Goal: Information Seeking & Learning: Compare options

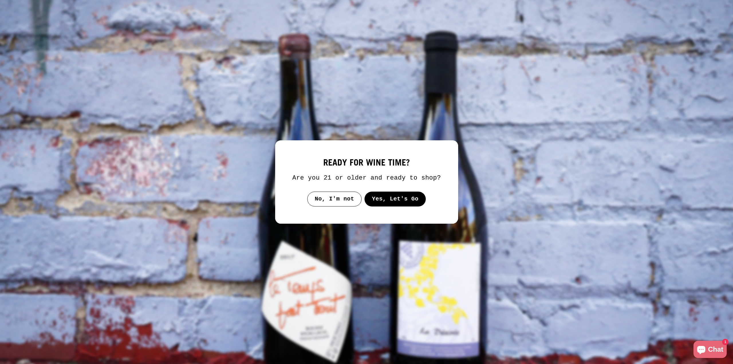
click at [380, 202] on button "Yes, Let's Go" at bounding box center [395, 199] width 62 height 15
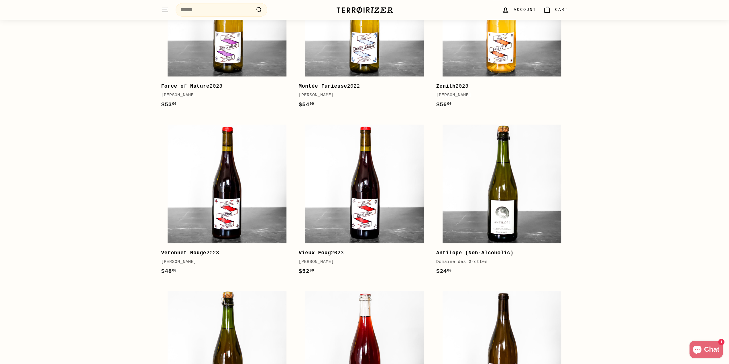
scroll to position [200, 0]
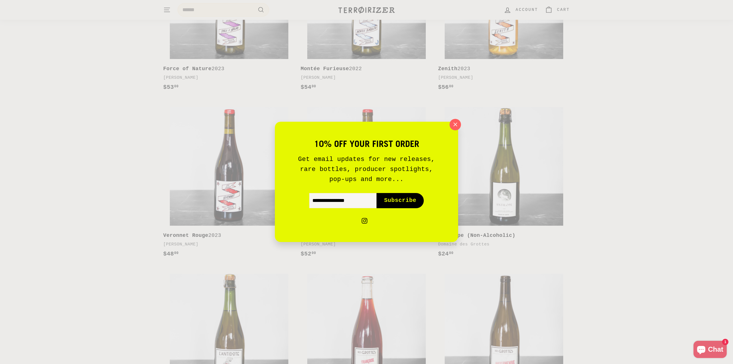
click at [458, 125] on icon "button" at bounding box center [455, 125] width 8 height 8
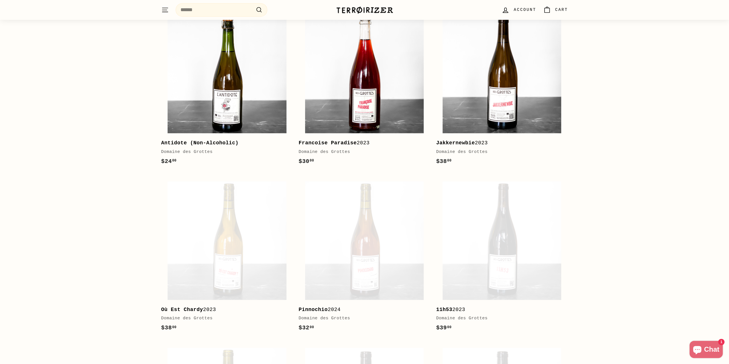
scroll to position [372, 0]
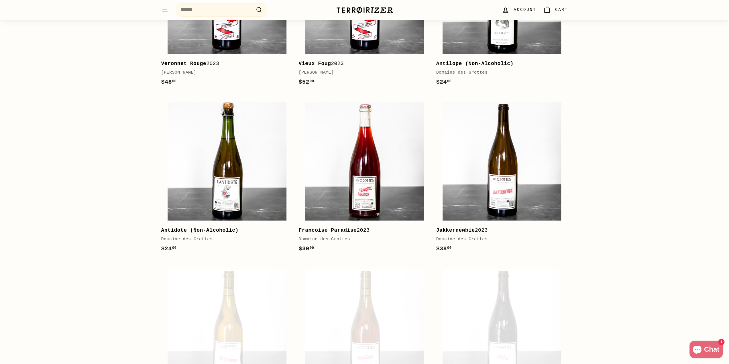
click at [165, 8] on icon ". . ." at bounding box center [164, 10] width 7 height 8
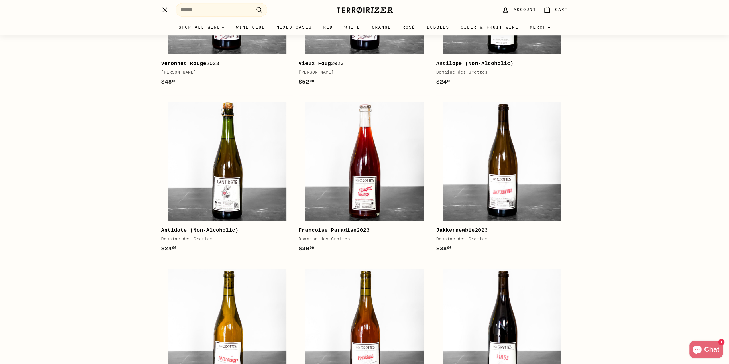
click at [255, 29] on link "Wine Club" at bounding box center [250, 27] width 40 height 15
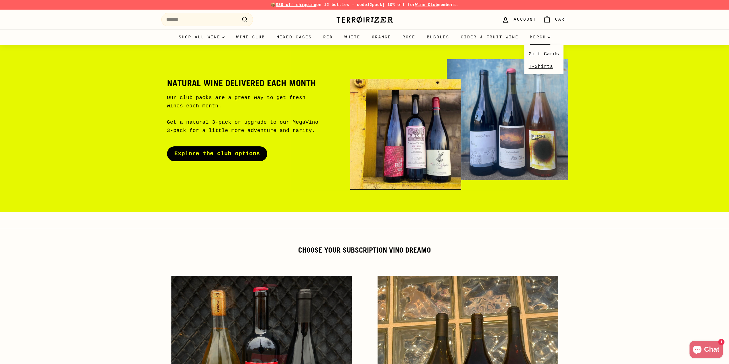
click at [537, 65] on link "T-Shirts" at bounding box center [543, 66] width 39 height 12
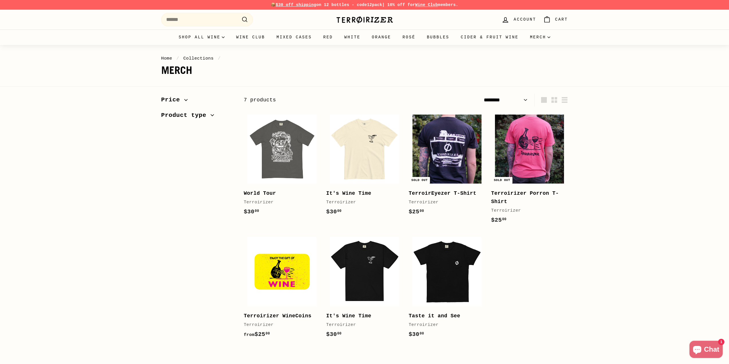
select select "******"
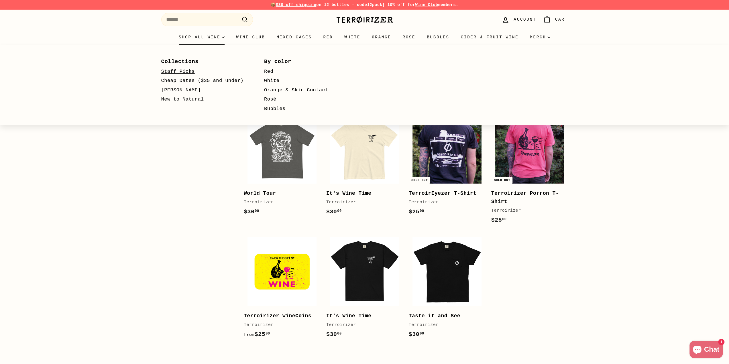
click at [182, 70] on link "Staff Picks" at bounding box center [204, 71] width 86 height 9
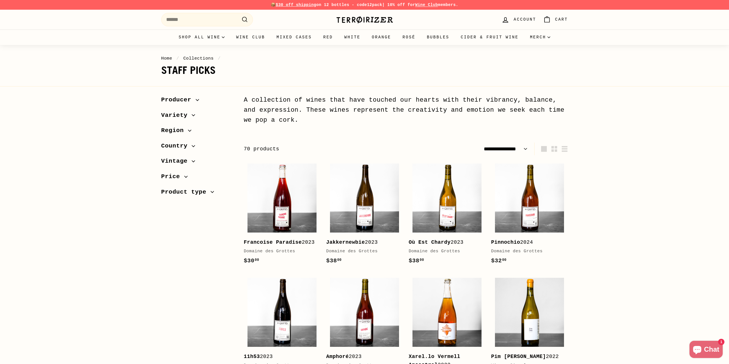
select select "**********"
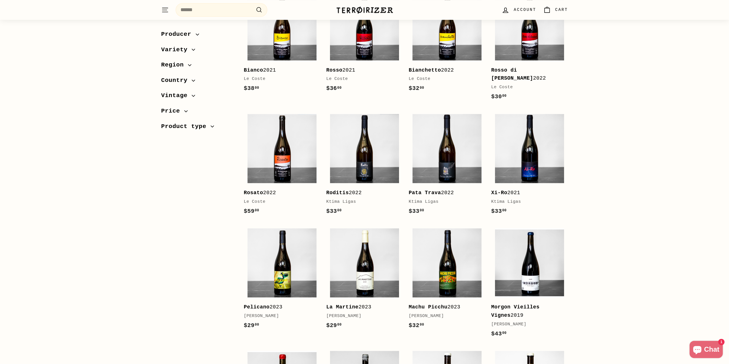
scroll to position [659, 0]
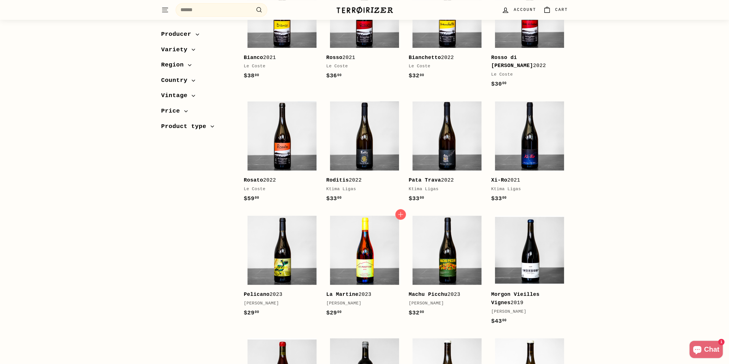
click at [370, 246] on img at bounding box center [364, 250] width 69 height 69
click at [255, 241] on img at bounding box center [281, 250] width 69 height 69
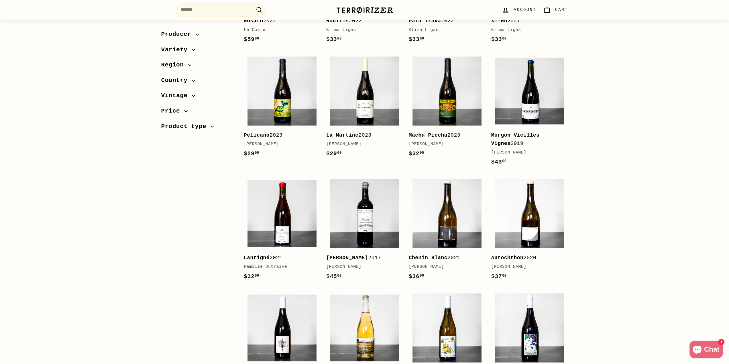
scroll to position [802, 0]
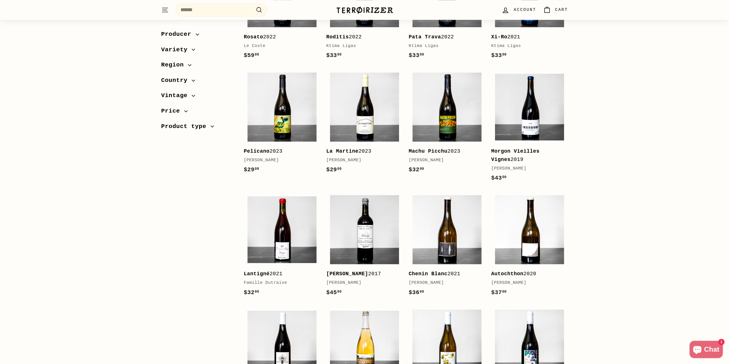
click at [184, 62] on span "Region" at bounding box center [174, 65] width 27 height 10
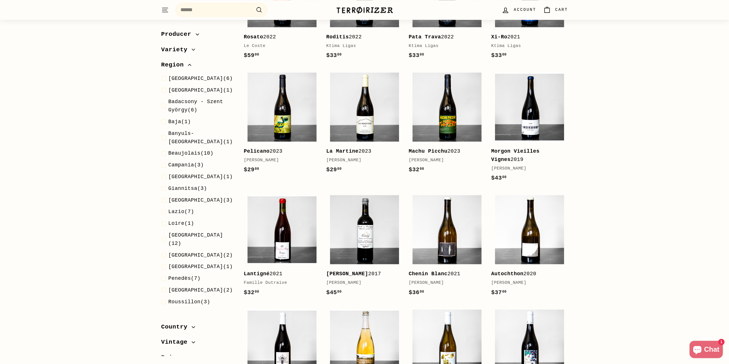
click at [182, 226] on span "Loire" at bounding box center [176, 223] width 16 height 6
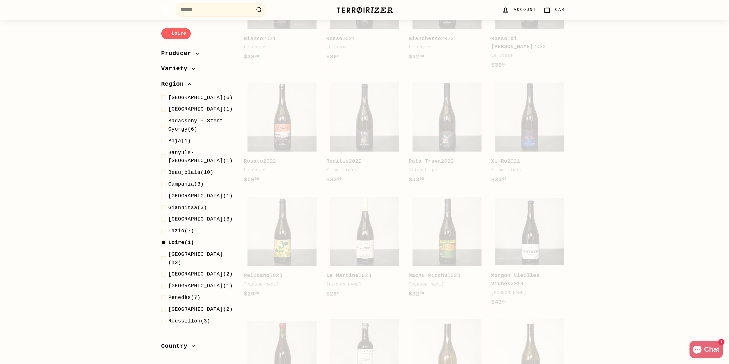
scroll to position [42, 0]
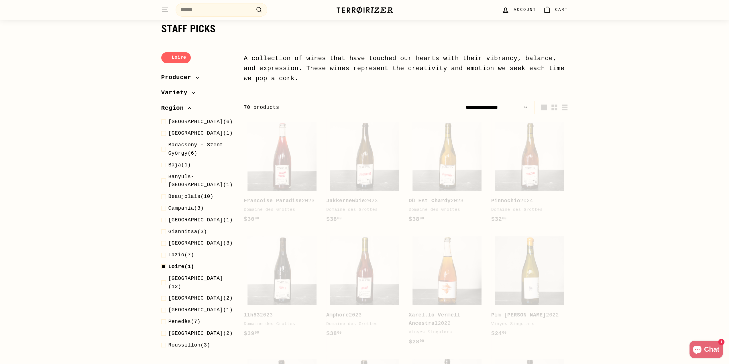
select select "**********"
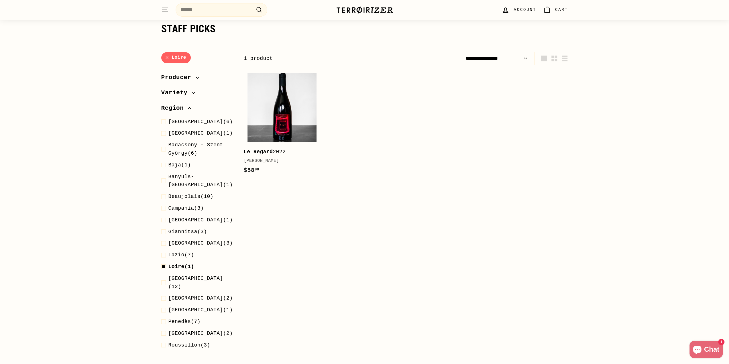
click at [165, 57] on link "Loire" at bounding box center [175, 57] width 29 height 11
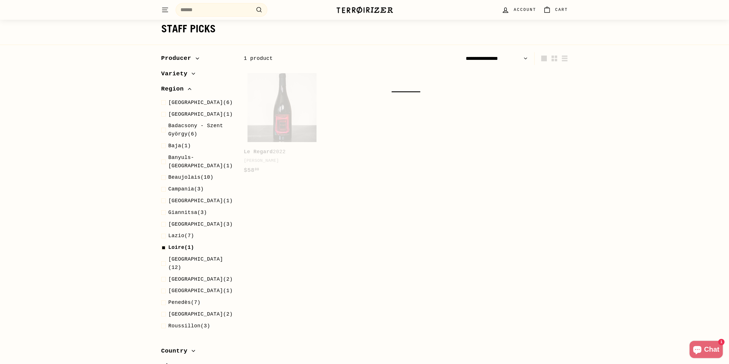
scroll to position [71, 0]
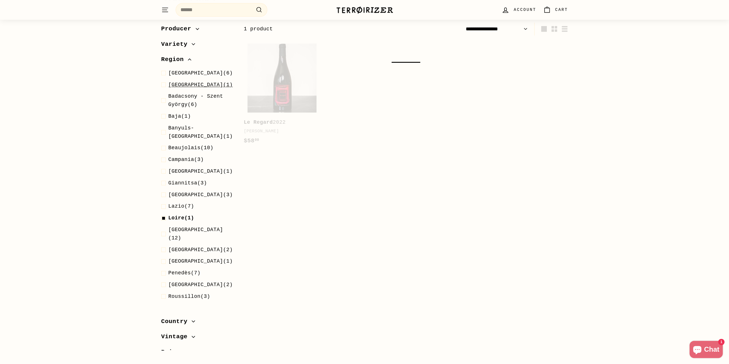
select select "**********"
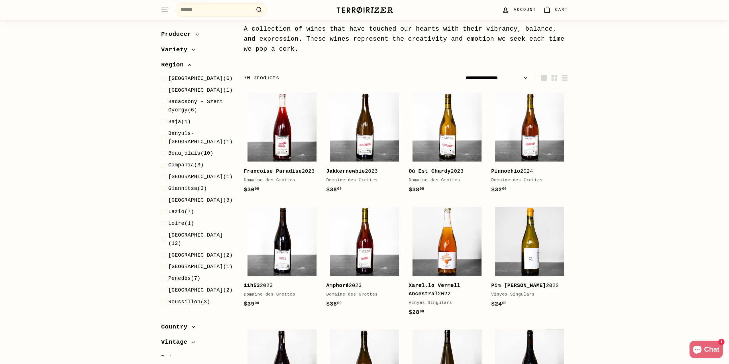
click at [179, 64] on span "Region" at bounding box center [174, 65] width 27 height 10
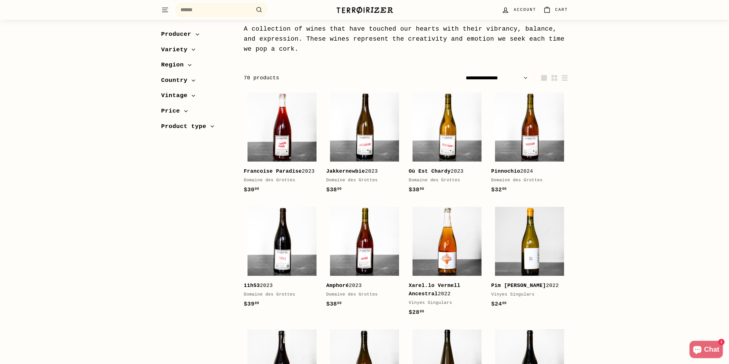
click at [183, 37] on span "Producer" at bounding box center [178, 34] width 34 height 10
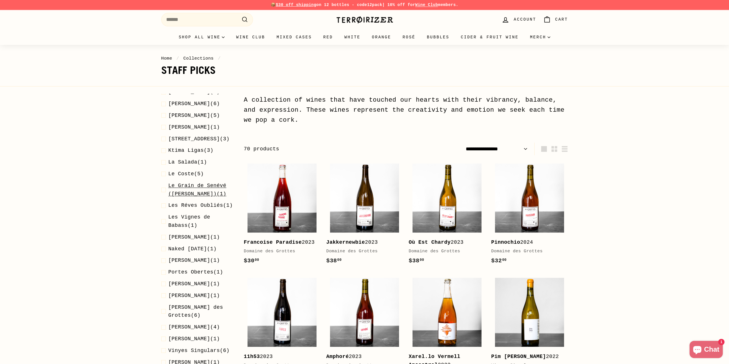
scroll to position [143, 0]
click at [199, 118] on span "[PERSON_NAME]" at bounding box center [189, 115] width 42 height 6
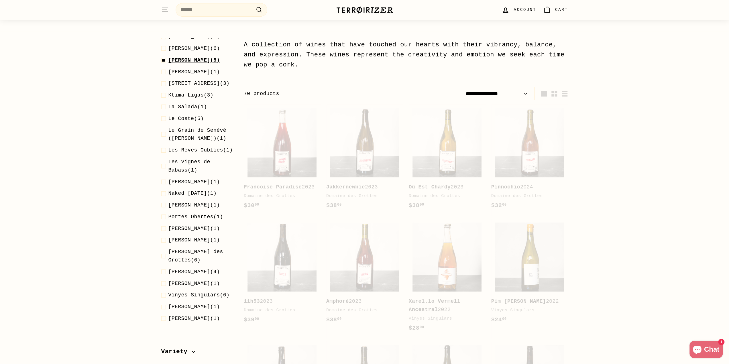
scroll to position [71, 0]
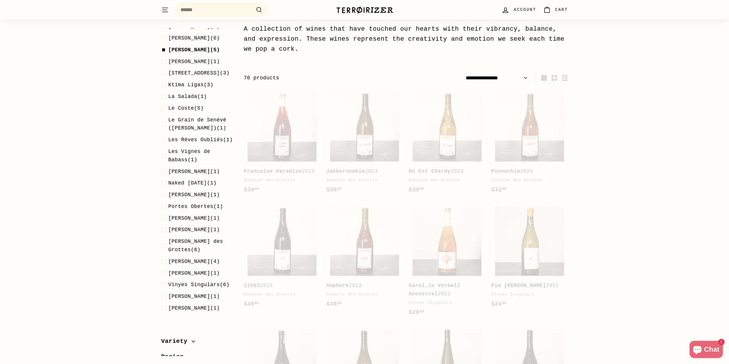
select select "**********"
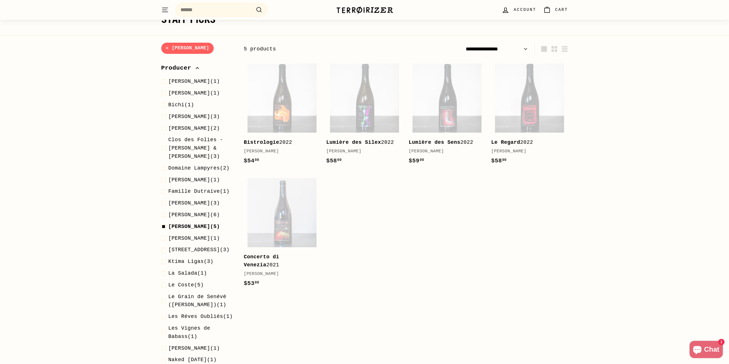
scroll to position [42, 0]
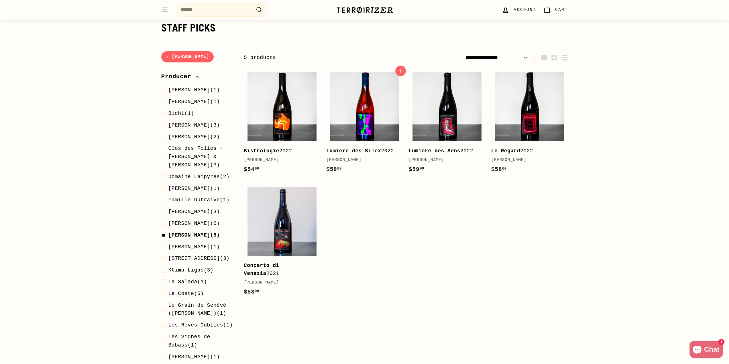
click at [362, 100] on img at bounding box center [364, 106] width 69 height 69
click at [265, 99] on img at bounding box center [281, 106] width 69 height 69
click at [443, 117] on img at bounding box center [446, 106] width 69 height 69
click at [533, 115] on img at bounding box center [529, 106] width 69 height 69
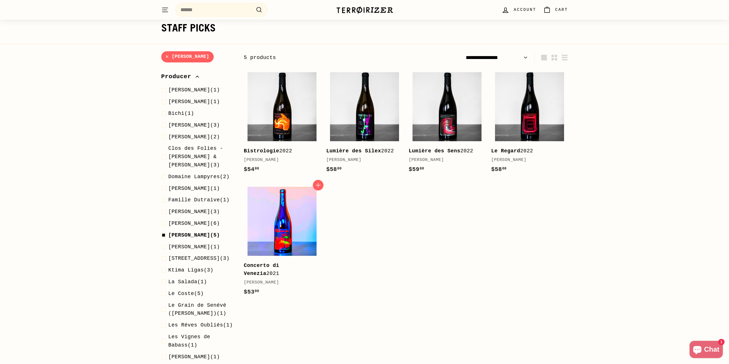
click at [277, 227] on img at bounding box center [281, 221] width 69 height 69
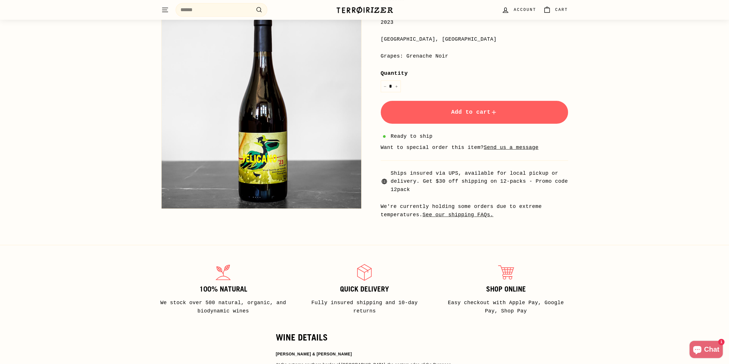
scroll to position [57, 0]
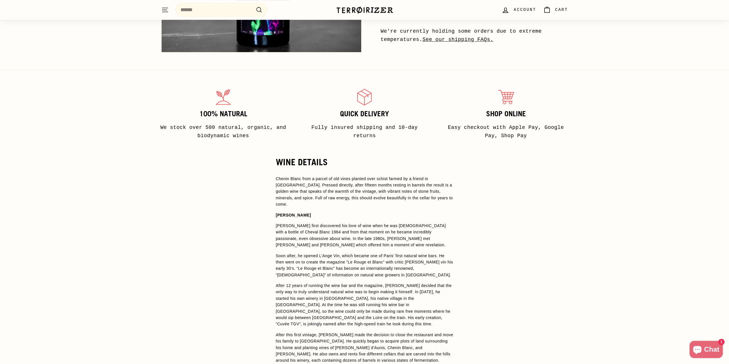
scroll to position [315, 0]
